Goal: Task Accomplishment & Management: Use online tool/utility

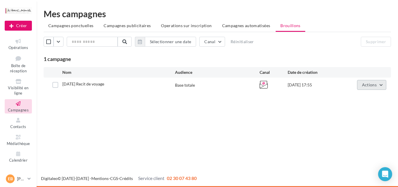
click at [382, 84] on button "Actions" at bounding box center [371, 85] width 29 height 10
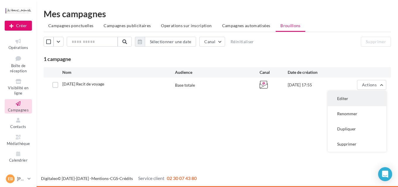
click at [349, 98] on button "Editer" at bounding box center [356, 98] width 58 height 15
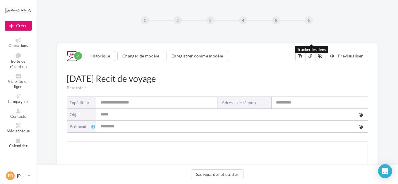
type input "**********"
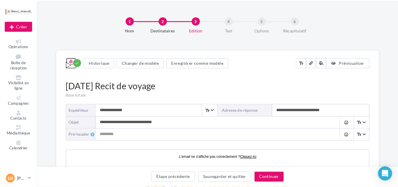
scroll to position [31, 0]
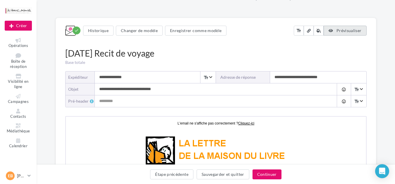
click at [353, 33] on button "Prévisualiser" at bounding box center [344, 31] width 43 height 10
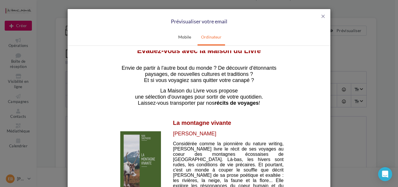
scroll to position [94, 0]
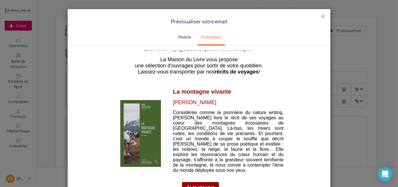
click at [145, 123] on img at bounding box center [140, 133] width 41 height 67
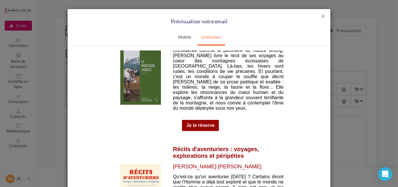
click at [199, 123] on link "Je le réserve" at bounding box center [200, 125] width 28 height 5
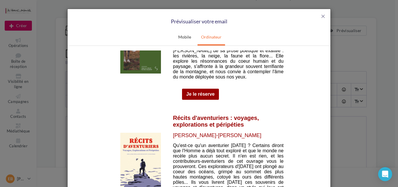
scroll to position [218, 0]
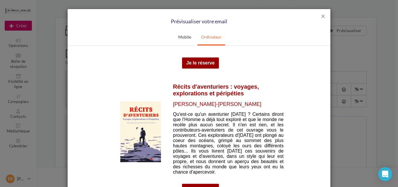
click at [125, 122] on img at bounding box center [140, 131] width 41 height 61
click at [324, 15] on span "close" at bounding box center [323, 16] width 6 height 6
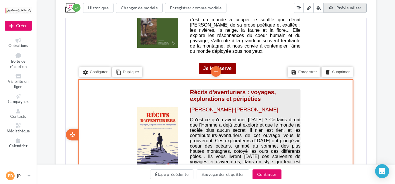
scroll to position [343, 0]
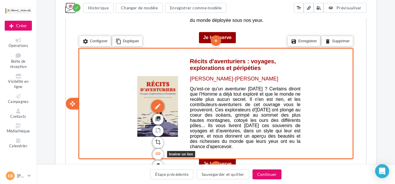
click at [154, 149] on icon "link" at bounding box center [157, 154] width 6 height 10
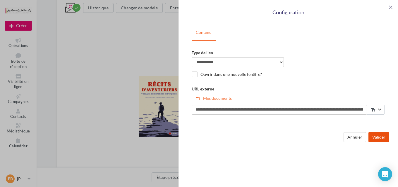
click at [372, 137] on button "Valider" at bounding box center [378, 137] width 21 height 10
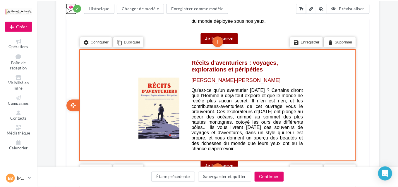
scroll to position [374, 0]
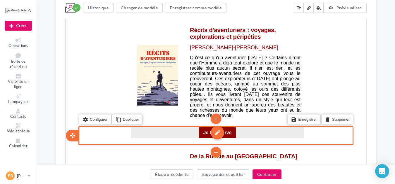
click at [220, 129] on div "edit" at bounding box center [216, 132] width 13 height 13
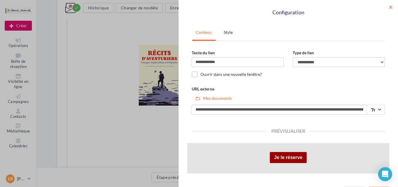
click at [388, 7] on span "close" at bounding box center [390, 7] width 6 height 6
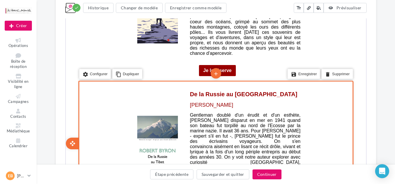
scroll to position [468, 0]
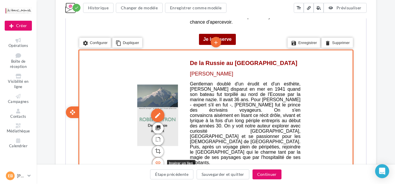
click at [157, 157] on icon "link" at bounding box center [157, 162] width 6 height 10
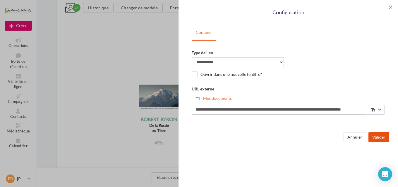
click at [372, 138] on button "Valider" at bounding box center [378, 137] width 21 height 10
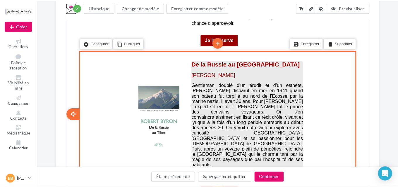
scroll to position [499, 0]
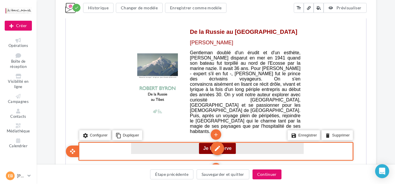
click at [213, 142] on div "edit" at bounding box center [216, 148] width 13 height 13
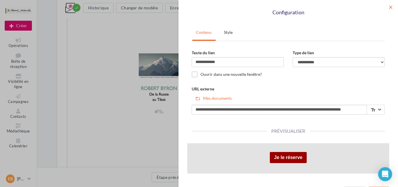
click at [388, 9] on span "close" at bounding box center [390, 7] width 6 height 6
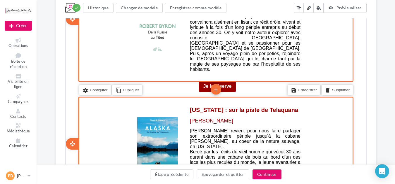
scroll to position [593, 0]
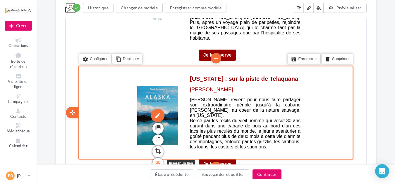
click at [155, 158] on icon "link" at bounding box center [157, 163] width 6 height 10
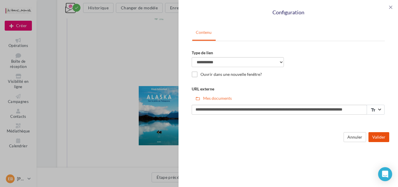
click at [380, 140] on button "Valider" at bounding box center [378, 137] width 21 height 10
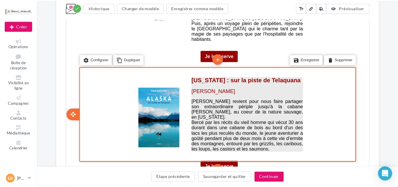
scroll to position [624, 0]
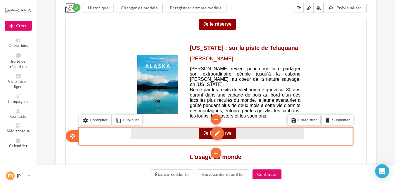
click at [210, 126] on div "edit" at bounding box center [216, 132] width 13 height 13
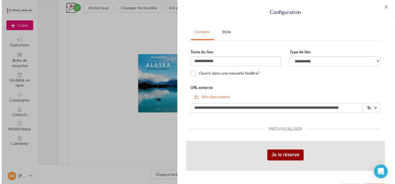
scroll to position [17, 0]
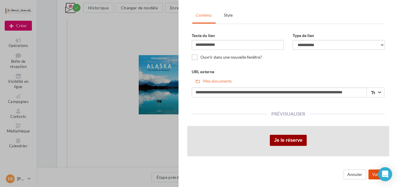
click at [370, 171] on button "Valider" at bounding box center [378, 175] width 21 height 10
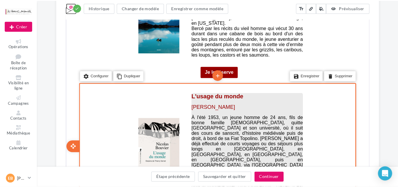
scroll to position [717, 0]
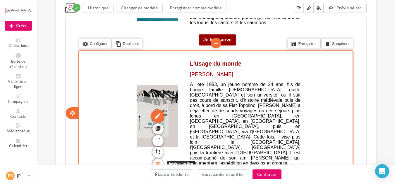
click at [154, 158] on icon "link" at bounding box center [157, 163] width 6 height 10
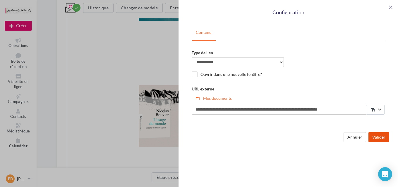
click at [376, 138] on button "Valider" at bounding box center [378, 137] width 21 height 10
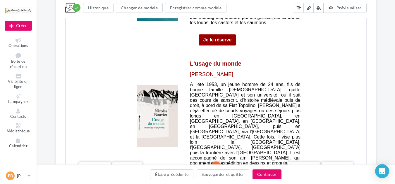
click at [219, 174] on div "edit" at bounding box center [216, 180] width 13 height 13
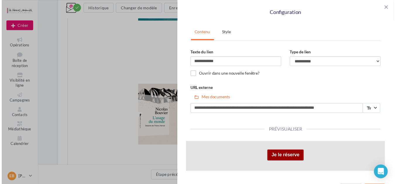
scroll to position [17, 0]
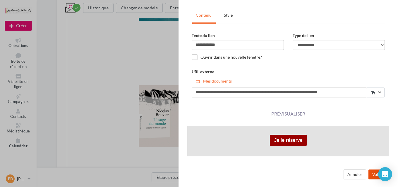
click at [368, 175] on button "Valider" at bounding box center [378, 175] width 21 height 10
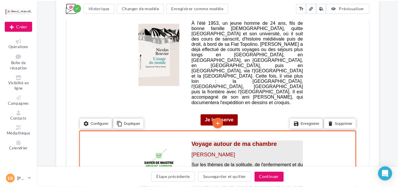
scroll to position [811, 0]
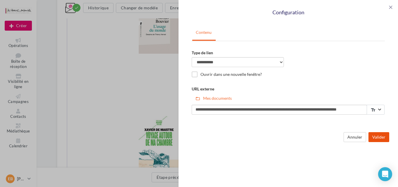
click at [374, 137] on button "Valider" at bounding box center [378, 137] width 21 height 10
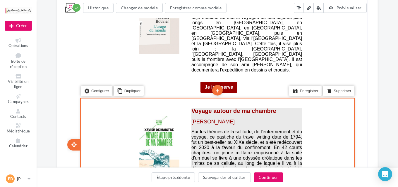
scroll to position [842, 0]
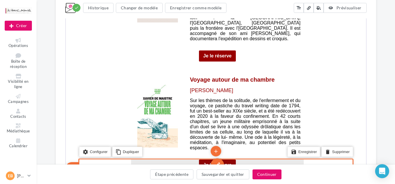
click at [217, 158] on div "edit" at bounding box center [216, 164] width 13 height 13
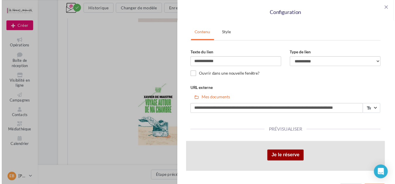
scroll to position [17, 0]
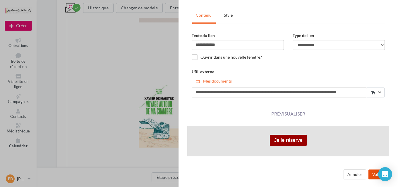
click at [368, 176] on button "Valider" at bounding box center [378, 175] width 21 height 10
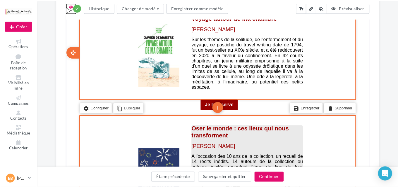
scroll to position [936, 0]
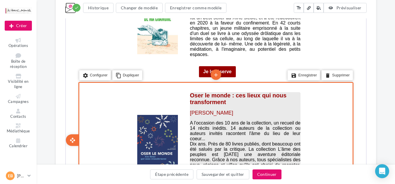
click at [212, 110] on span "Xavier de Maistre" at bounding box center [210, 113] width 43 height 6
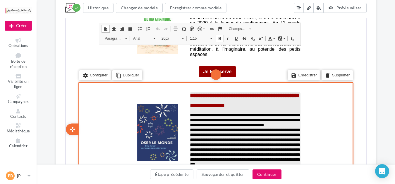
click at [237, 102] on p "**********" at bounding box center [244, 105] width 111 height 6
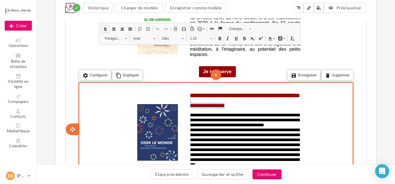
drag, startPoint x: 239, startPoint y: 66, endPoint x: 187, endPoint y: 61, distance: 52.2
click at [187, 89] on td "**********" at bounding box center [244, 132] width 117 height 87
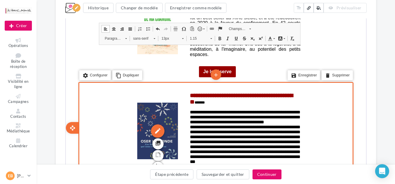
click at [159, 173] on icon "link" at bounding box center [157, 178] width 6 height 10
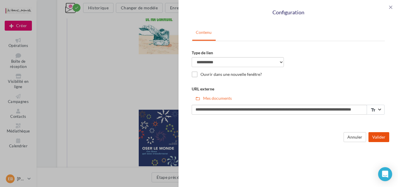
click at [377, 139] on button "Valider" at bounding box center [378, 137] width 21 height 10
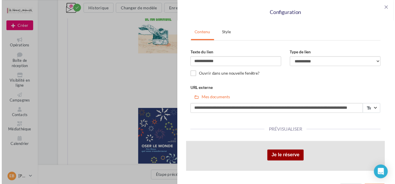
scroll to position [17, 0]
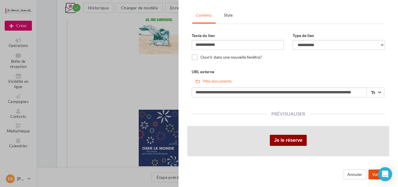
click at [374, 174] on button "Valider" at bounding box center [378, 175] width 21 height 10
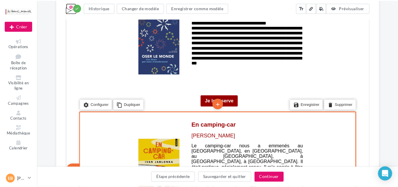
scroll to position [1060, 0]
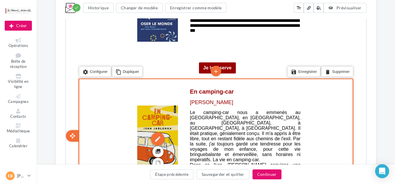
click at [158, 181] on icon "link" at bounding box center [157, 186] width 6 height 10
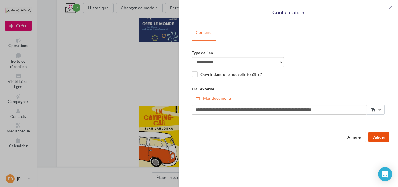
click at [374, 138] on button "Valider" at bounding box center [378, 137] width 21 height 10
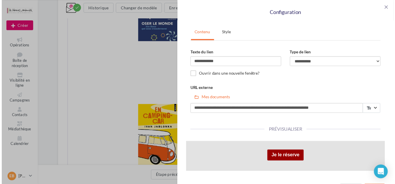
scroll to position [17, 0]
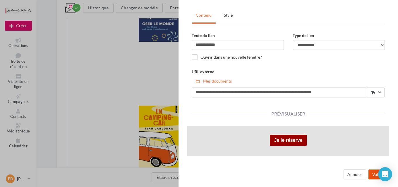
click at [372, 173] on button "Valider" at bounding box center [378, 175] width 21 height 10
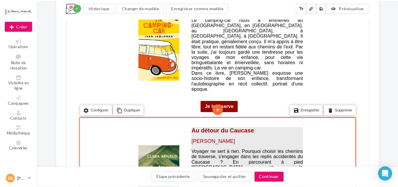
scroll to position [1185, 0]
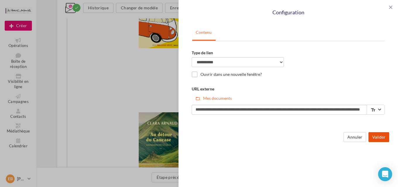
click at [384, 138] on button "Valider" at bounding box center [378, 137] width 21 height 10
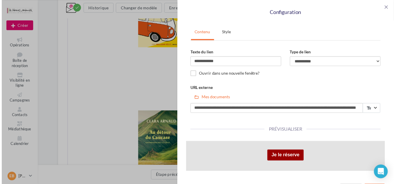
scroll to position [17, 0]
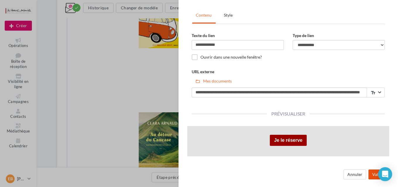
click at [370, 178] on button "Valider" at bounding box center [378, 175] width 21 height 10
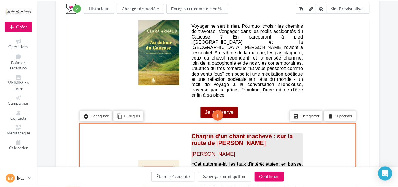
scroll to position [1310, 0]
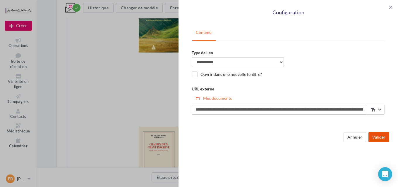
click at [380, 142] on button "Valider" at bounding box center [378, 137] width 21 height 10
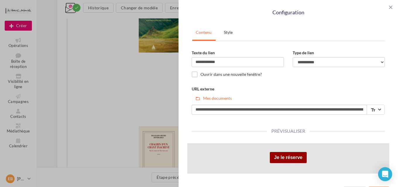
scroll to position [17, 0]
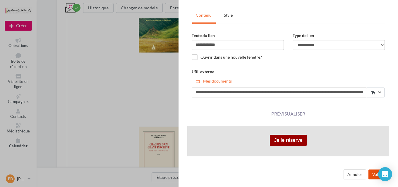
click at [368, 178] on button "Valider" at bounding box center [378, 175] width 21 height 10
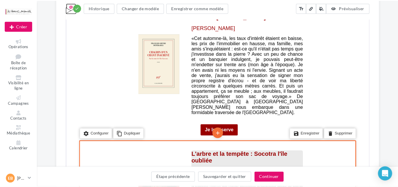
scroll to position [1466, 0]
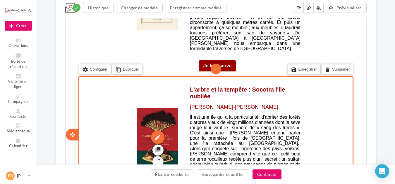
click at [155, 180] on icon "link" at bounding box center [157, 185] width 6 height 10
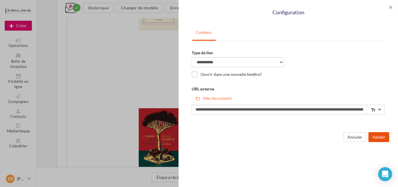
click at [378, 138] on button "Valider" at bounding box center [378, 137] width 21 height 10
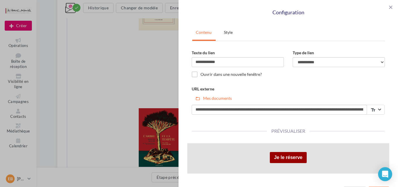
scroll to position [17, 0]
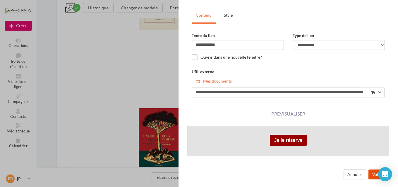
click at [370, 177] on button "Valider" at bounding box center [378, 175] width 21 height 10
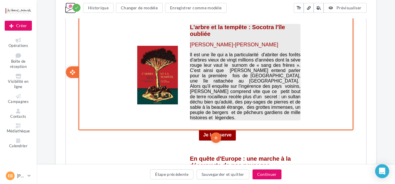
scroll to position [1559, 0]
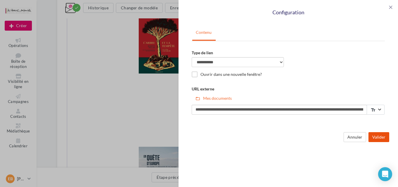
click at [372, 137] on button "Valider" at bounding box center [378, 137] width 21 height 10
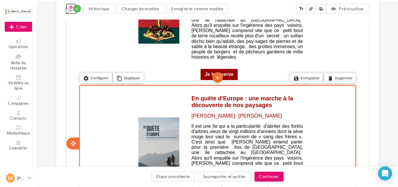
scroll to position [1622, 0]
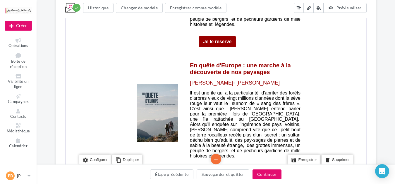
click at [219, 166] on div "edit" at bounding box center [216, 172] width 13 height 13
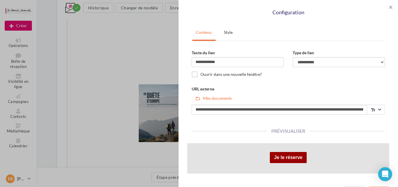
scroll to position [17, 0]
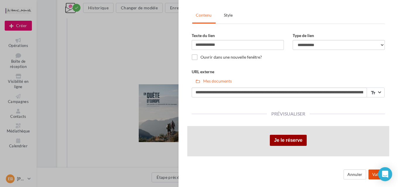
click at [368, 173] on button "Valider" at bounding box center [378, 175] width 21 height 10
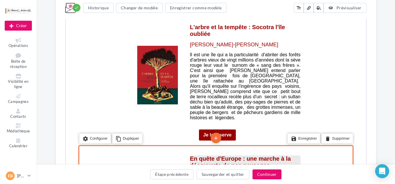
scroll to position [1559, 0]
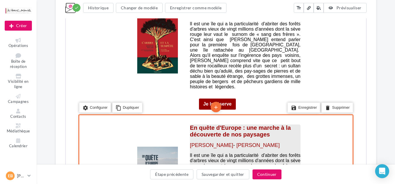
click at [208, 153] on span "lI est une île qui a la particularité d'abriter des forêts d'arbres vieux de vi…" at bounding box center [244, 187] width 111 height 68
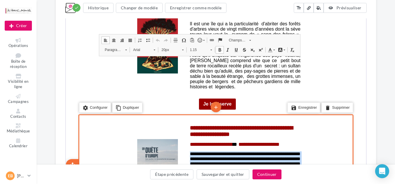
drag, startPoint x: 189, startPoint y: 93, endPoint x: 284, endPoint y: 154, distance: 113.2
click at [284, 154] on tbody "**********" at bounding box center [244, 167] width 111 height 87
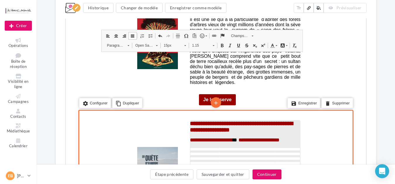
scroll to position [1591, 0]
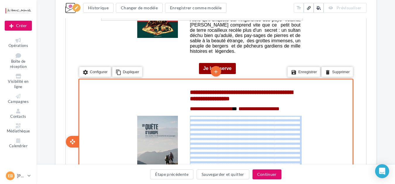
drag, startPoint x: 232, startPoint y: 132, endPoint x: 184, endPoint y: 56, distance: 90.3
click at [186, 85] on td "**********" at bounding box center [244, 144] width 117 height 119
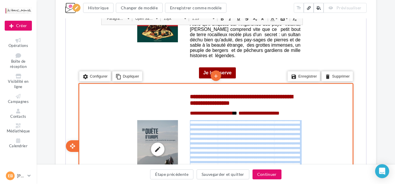
scroll to position [1559, 0]
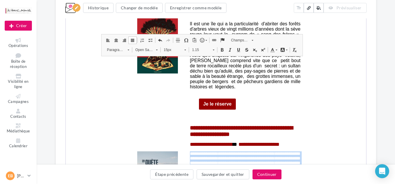
drag, startPoint x: 148, startPoint y: 50, endPoint x: 150, endPoint y: 53, distance: 3.0
click at [149, 51] on link "Open Sans" at bounding box center [145, 49] width 29 height 8
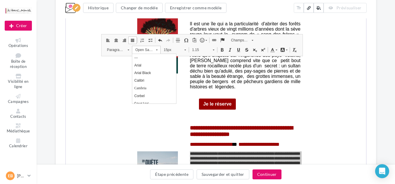
scroll to position [0, 0]
click at [150, 67] on link "Arial" at bounding box center [154, 65] width 44 height 8
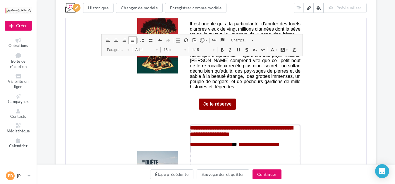
click at [168, 51] on span "15px" at bounding box center [170, 50] width 20 height 8
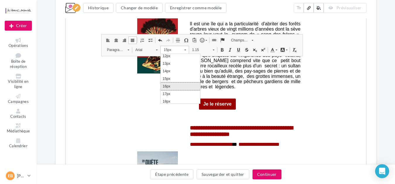
click at [176, 87] on link "16px" at bounding box center [179, 86] width 39 height 8
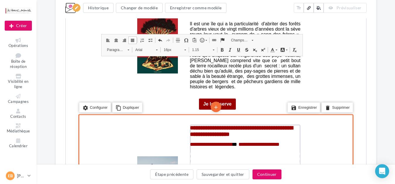
scroll to position [0, 0]
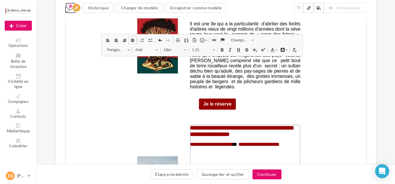
click at [270, 48] on link "Couleur du texte" at bounding box center [273, 50] width 10 height 8
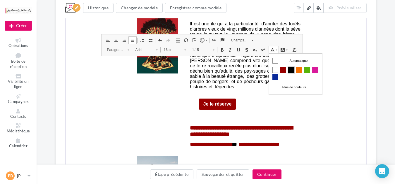
click at [290, 69] on span "Couleurs" at bounding box center [291, 70] width 6 height 6
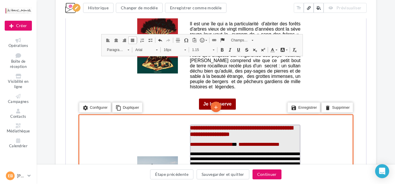
scroll to position [14, 0]
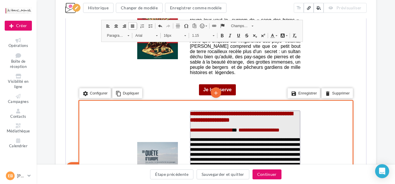
click at [257, 137] on span "**********" at bounding box center [244, 171] width 111 height 69
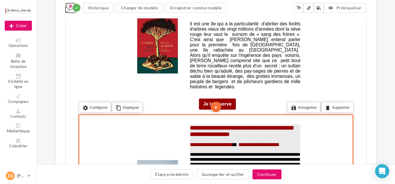
scroll to position [1591, 0]
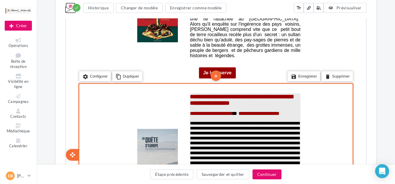
click at [269, 135] on span "**********" at bounding box center [244, 155] width 111 height 69
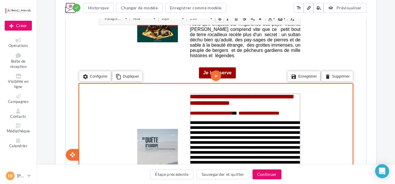
drag, startPoint x: 277, startPoint y: 135, endPoint x: 284, endPoint y: 148, distance: 15.0
click at [284, 148] on tbody "**********" at bounding box center [244, 158] width 111 height 130
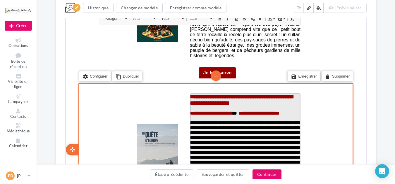
click at [236, 120] on span "**********" at bounding box center [244, 152] width 111 height 64
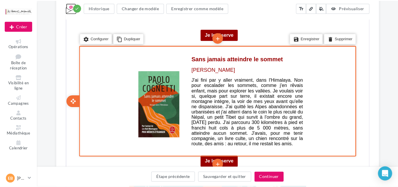
scroll to position [1715, 0]
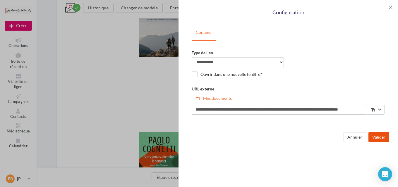
click at [384, 141] on button "Valider" at bounding box center [378, 137] width 21 height 10
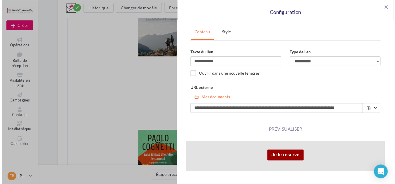
scroll to position [17, 0]
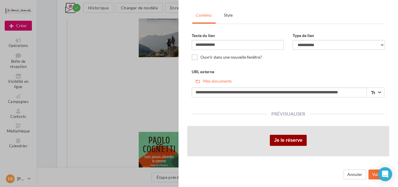
click at [363, 172] on div "Annuler Valider" at bounding box center [288, 174] width 211 height 18
click at [368, 177] on button "Valider" at bounding box center [378, 175] width 21 height 10
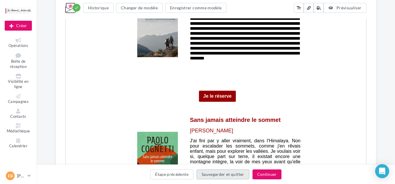
click at [217, 177] on button "Sauvegarder et quitter" at bounding box center [222, 175] width 53 height 10
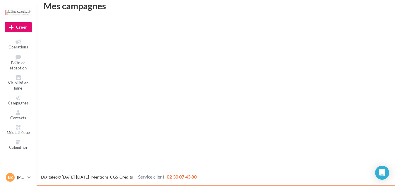
scroll to position [9, 0]
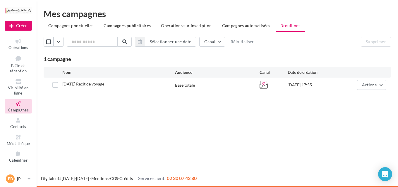
click at [315, 50] on div "Sélectionner une date Canal Réinitialiser Supprimer 1 campagne" at bounding box center [217, 50] width 347 height 26
